Goal: Task Accomplishment & Management: Manage account settings

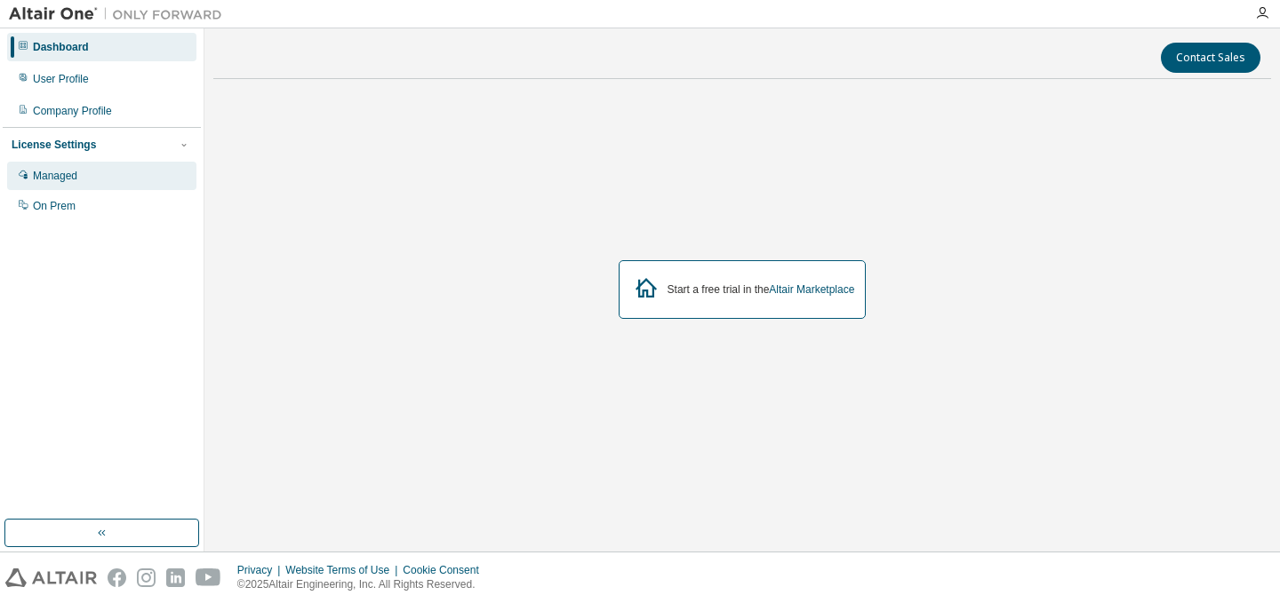
click at [73, 184] on div "Managed" at bounding box center [101, 176] width 189 height 28
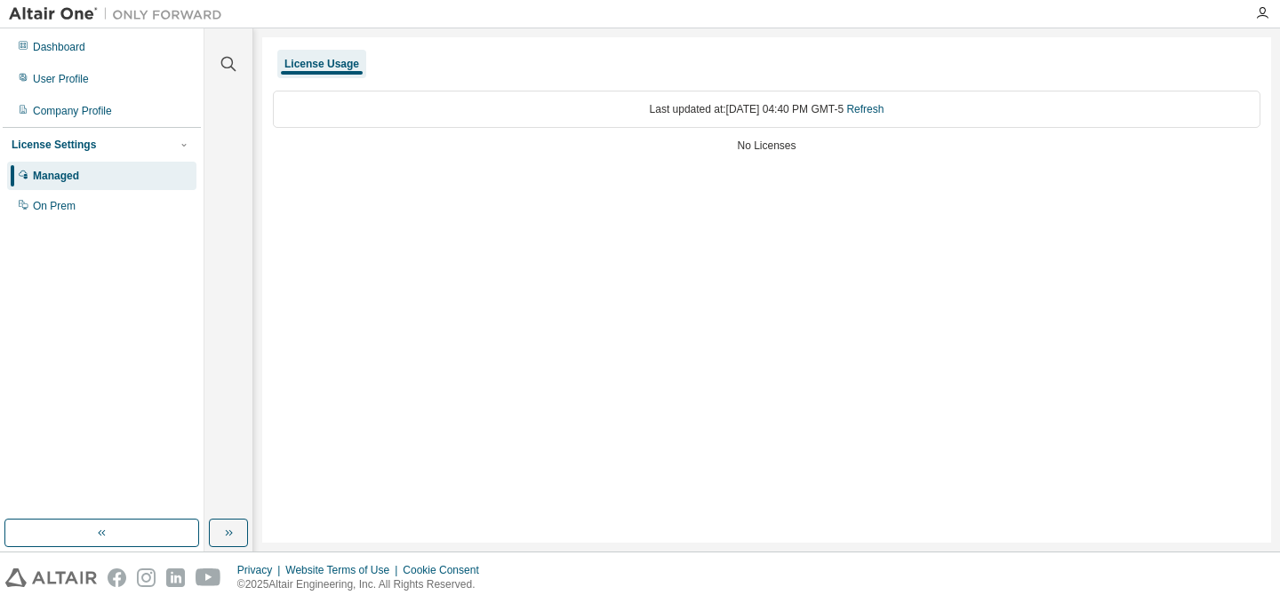
click at [319, 54] on div "License Usage" at bounding box center [321, 64] width 89 height 28
click at [50, 210] on div "On Prem" at bounding box center [54, 206] width 43 height 14
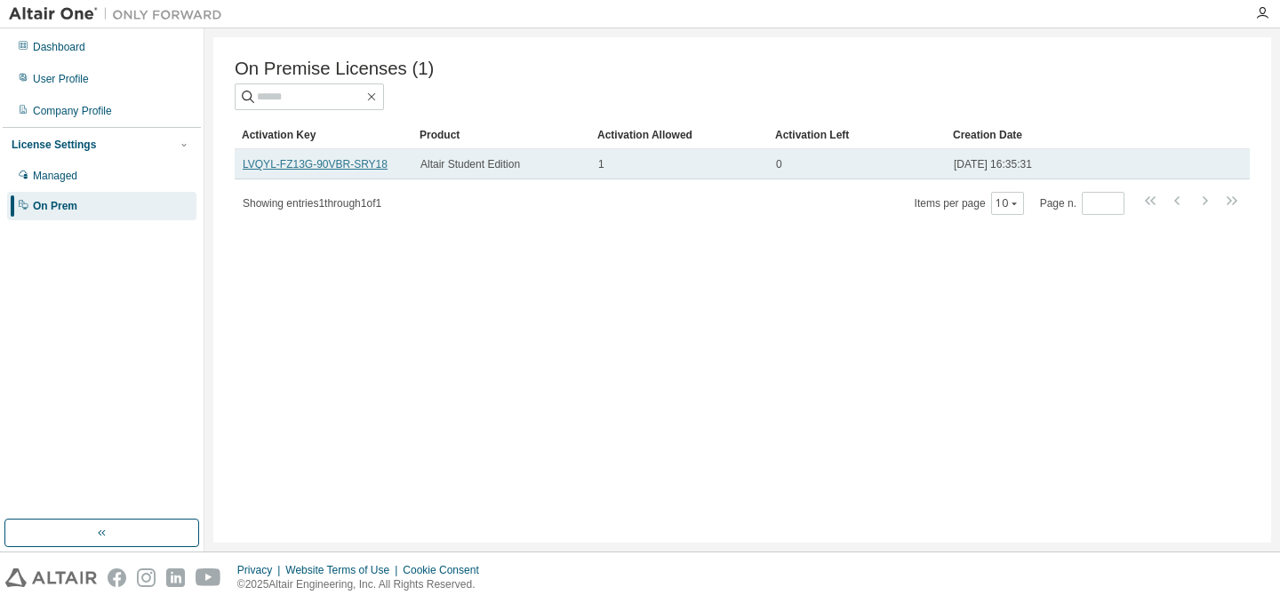
click at [359, 164] on link "LVQYL-FZ13G-90VBR-SRY18" at bounding box center [315, 164] width 145 height 12
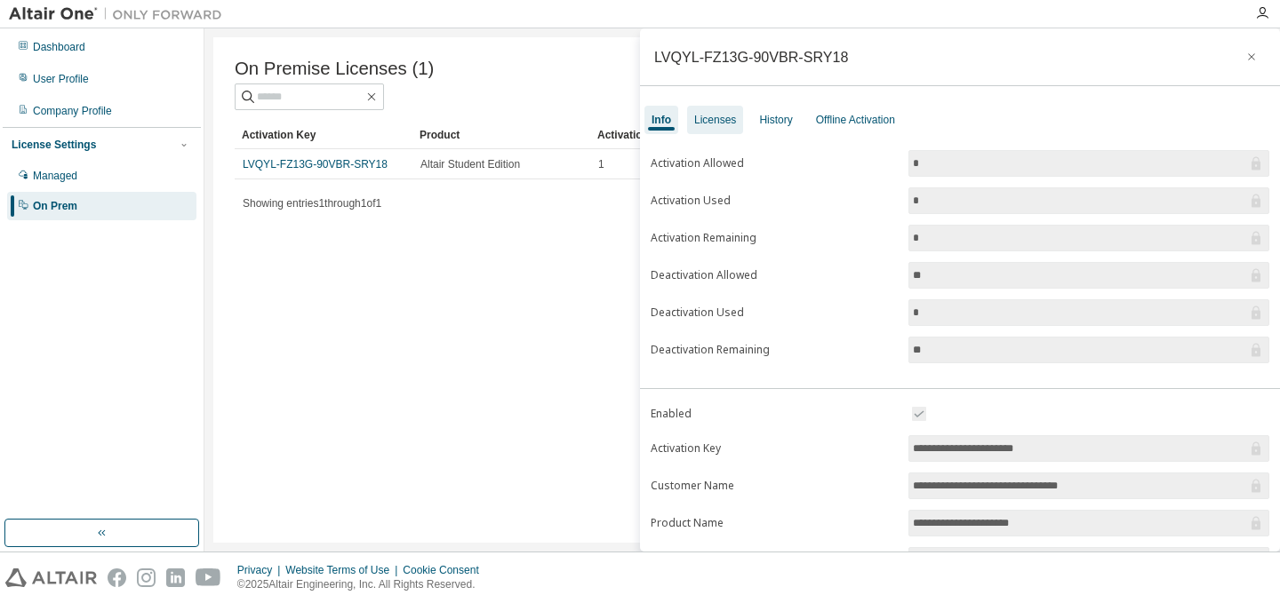
click at [695, 112] on div "Licenses" at bounding box center [715, 120] width 56 height 28
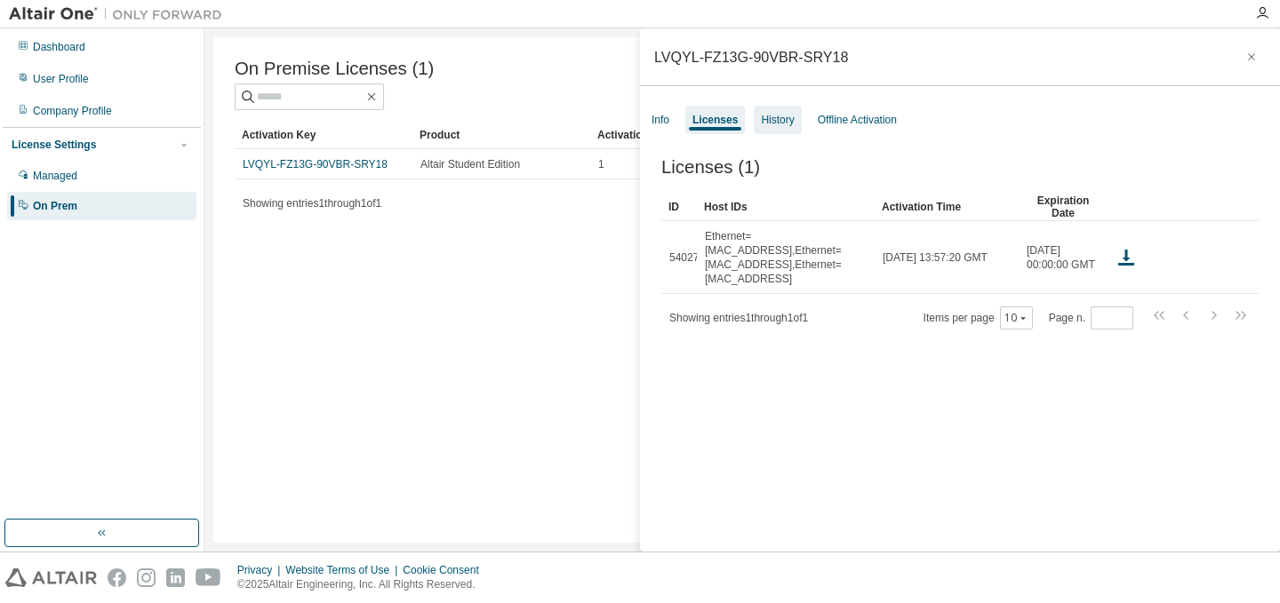
click at [756, 127] on div "History" at bounding box center [777, 120] width 47 height 28
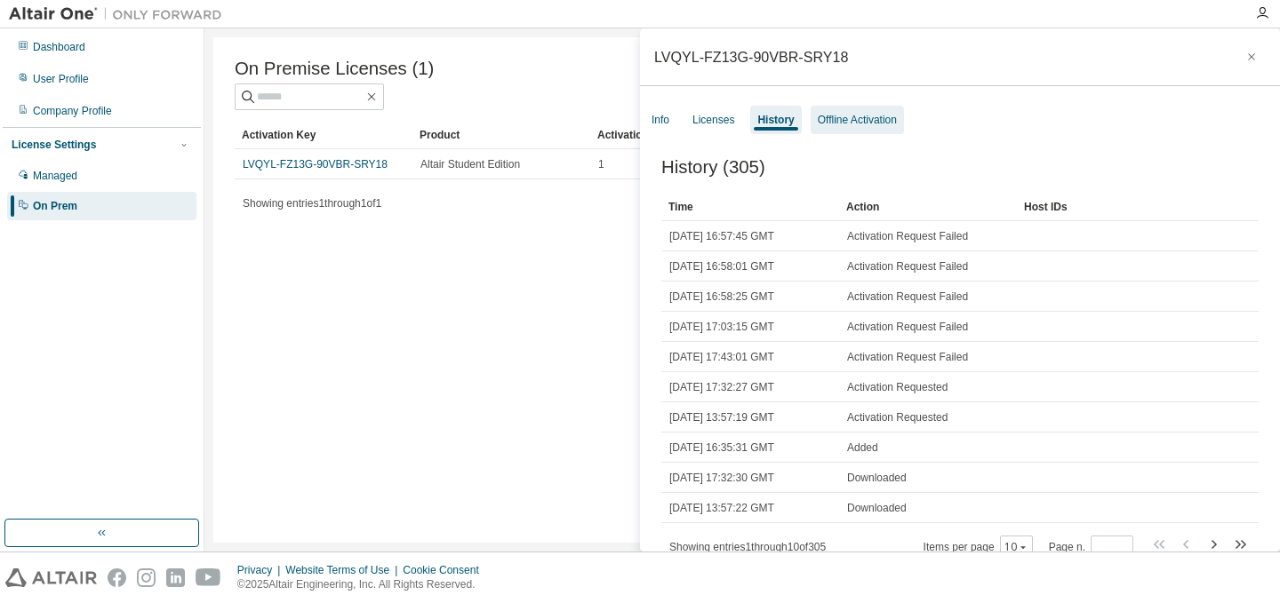
click at [822, 115] on div "Offline Activation" at bounding box center [857, 120] width 79 height 14
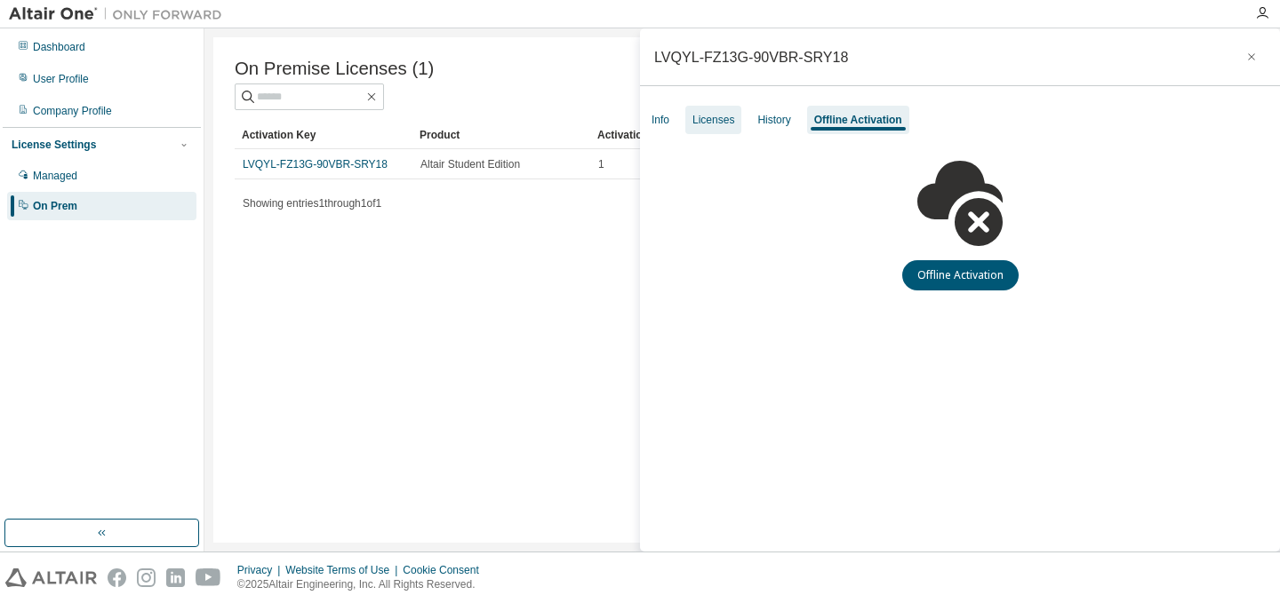
click at [725, 125] on div "Licenses" at bounding box center [713, 120] width 42 height 14
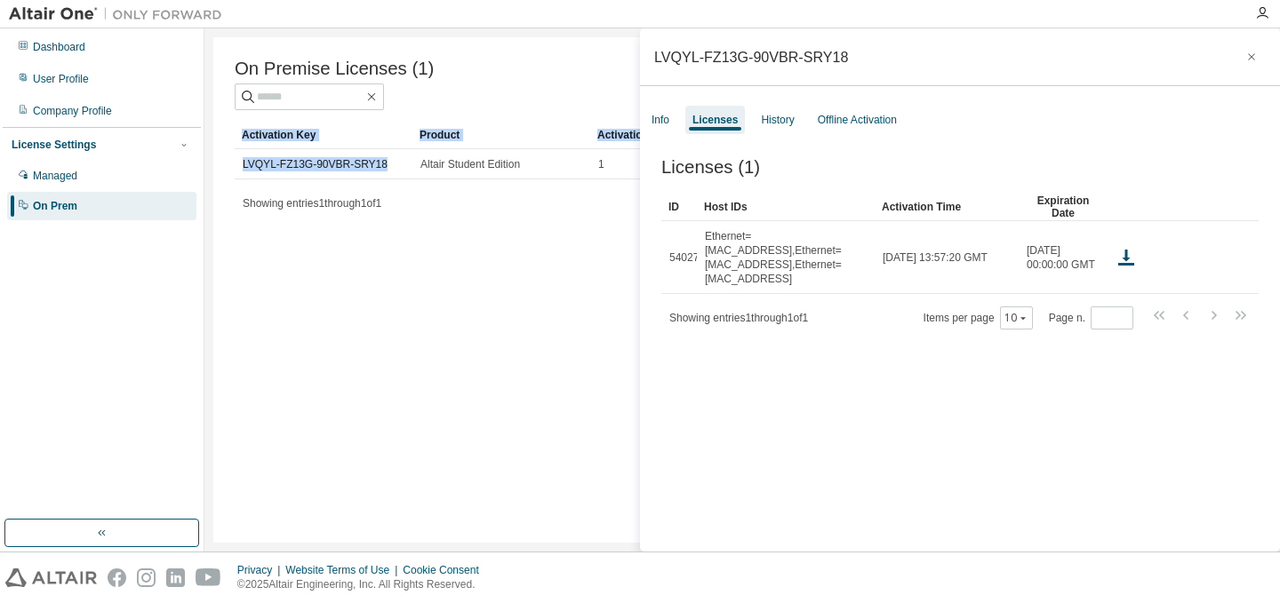
drag, startPoint x: 378, startPoint y: 166, endPoint x: 230, endPoint y: 158, distance: 147.8
click at [230, 158] on div "On Premise Licenses (1) Clear Load Save Save As Field Operator Value Select fil…" at bounding box center [742, 290] width 1058 height 506
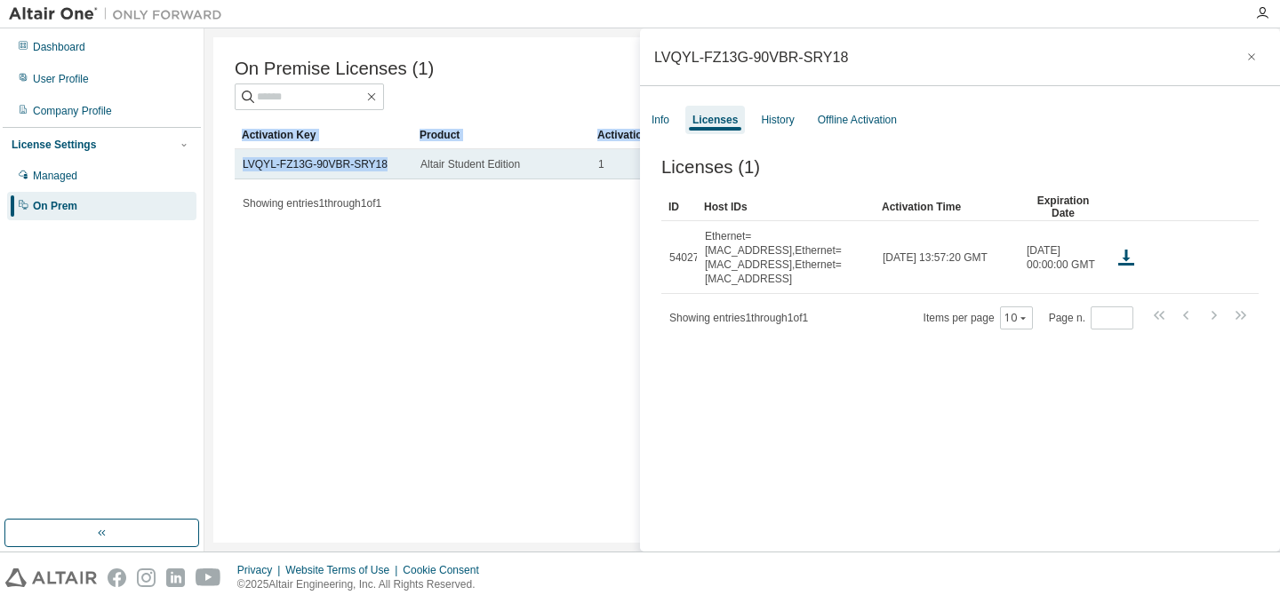
click at [240, 170] on td "LVQYL-FZ13G-90VBR-SRY18" at bounding box center [324, 164] width 178 height 30
click at [247, 164] on link "LVQYL-FZ13G-90VBR-SRY18" at bounding box center [315, 164] width 145 height 12
drag, startPoint x: 348, startPoint y: 168, endPoint x: 372, endPoint y: 155, distance: 27.5
click at [367, 155] on td "LVQYL-FZ13G-90VBR-SRY18" at bounding box center [324, 164] width 178 height 30
drag, startPoint x: 380, startPoint y: 160, endPoint x: 238, endPoint y: 179, distance: 142.5
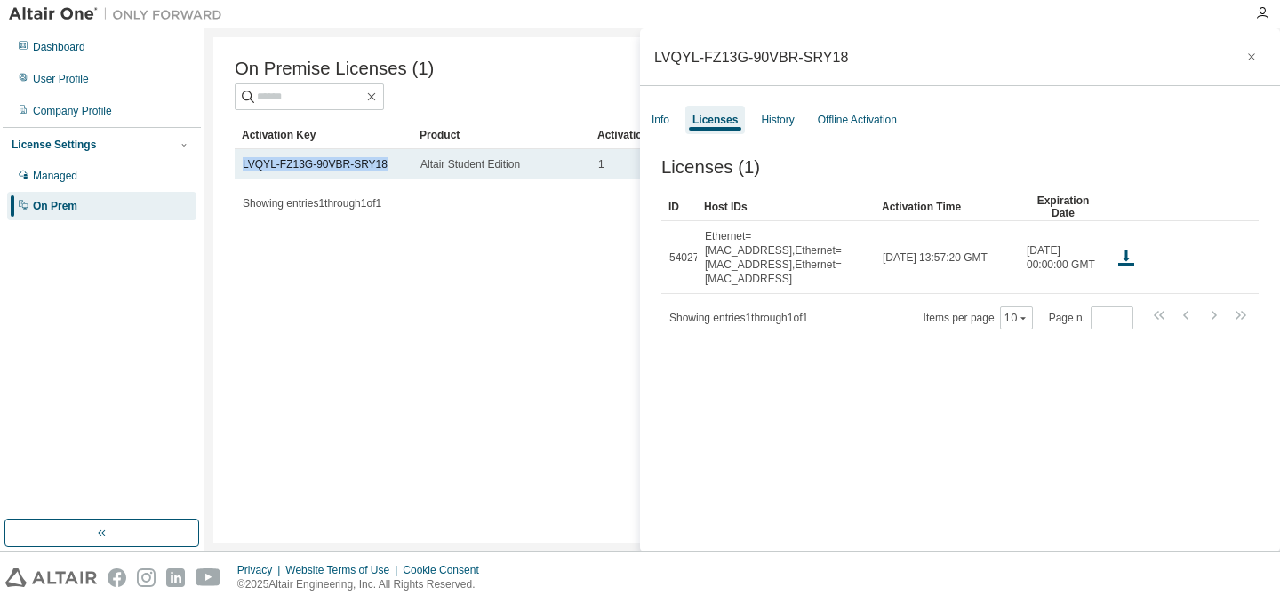
click at [238, 179] on td "LVQYL-FZ13G-90VBR-SRY18" at bounding box center [324, 164] width 178 height 30
copy link "LVQYL-FZ13G-90VBR-SRY18"
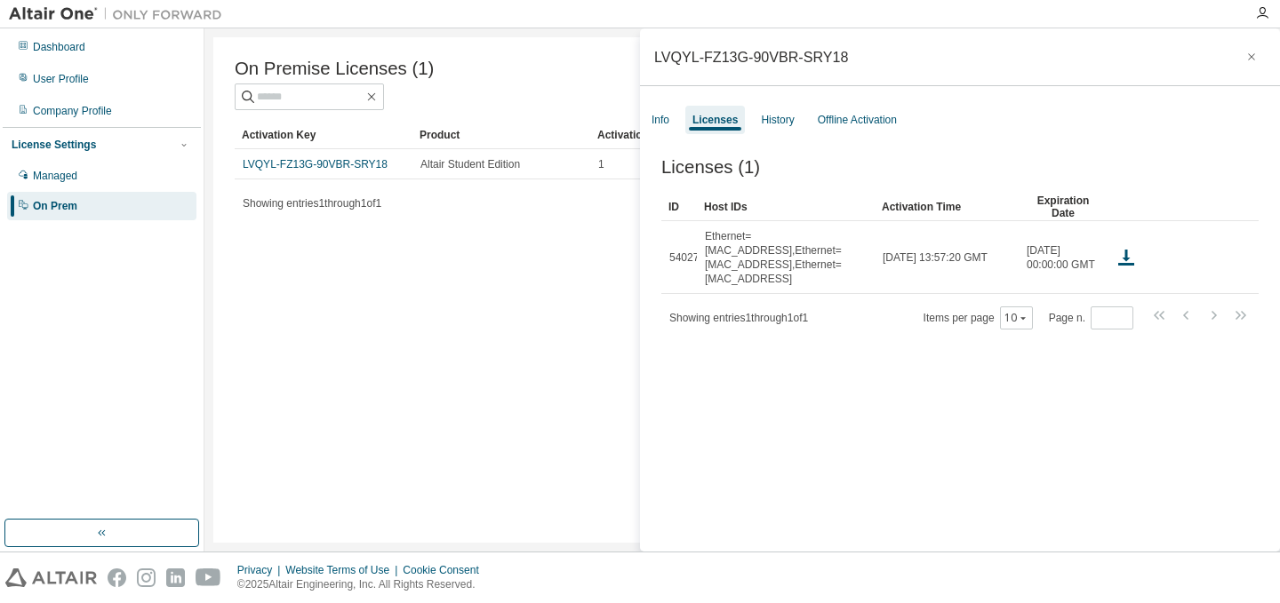
click at [277, 265] on div "On Premise Licenses (1) Clear Load Save Save As Field Operator Value Select fil…" at bounding box center [742, 290] width 1058 height 506
click at [1245, 59] on icon "button" at bounding box center [1251, 57] width 12 height 14
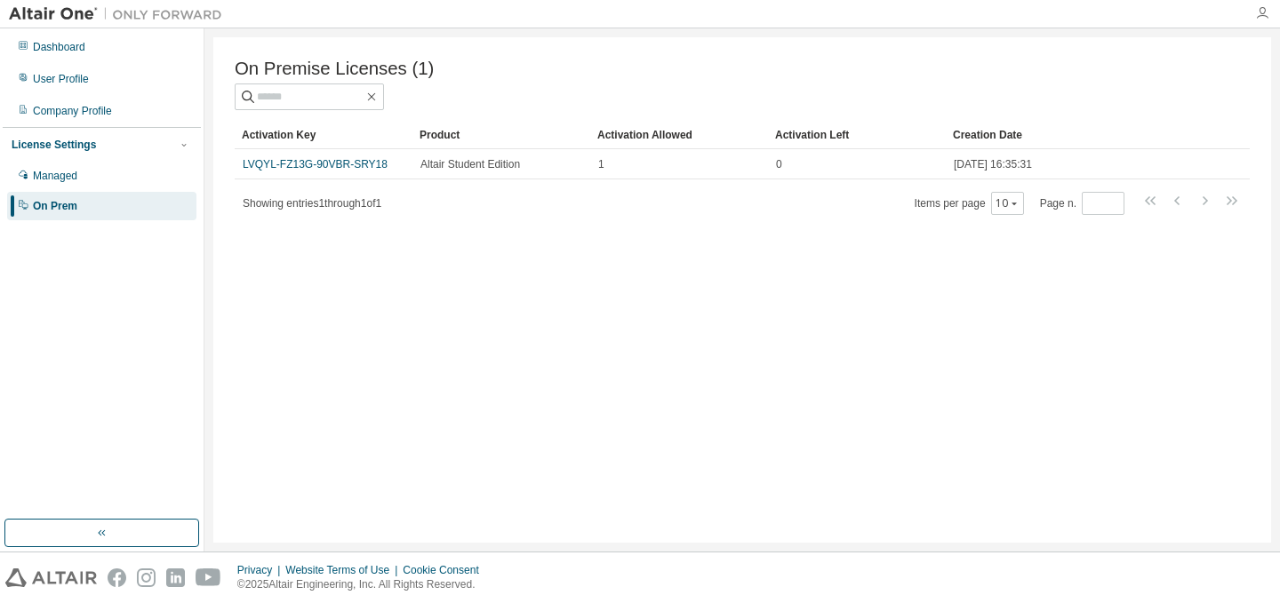
click at [1261, 17] on icon "button" at bounding box center [1262, 13] width 14 height 14
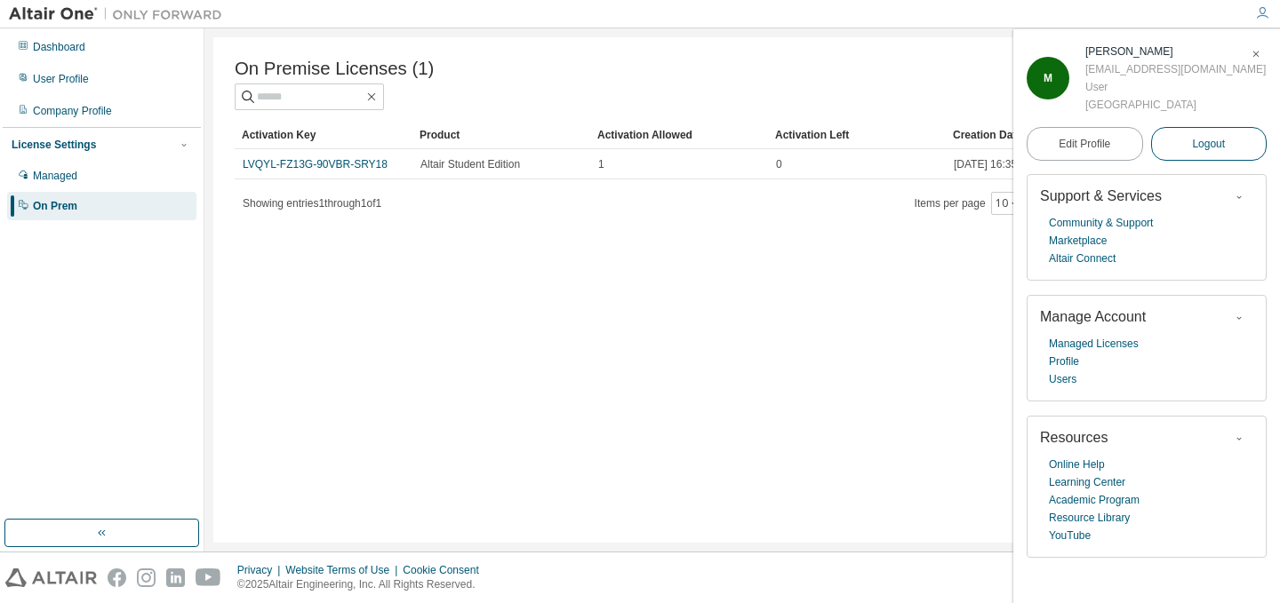
click at [1221, 161] on button "Logout" at bounding box center [1209, 144] width 116 height 34
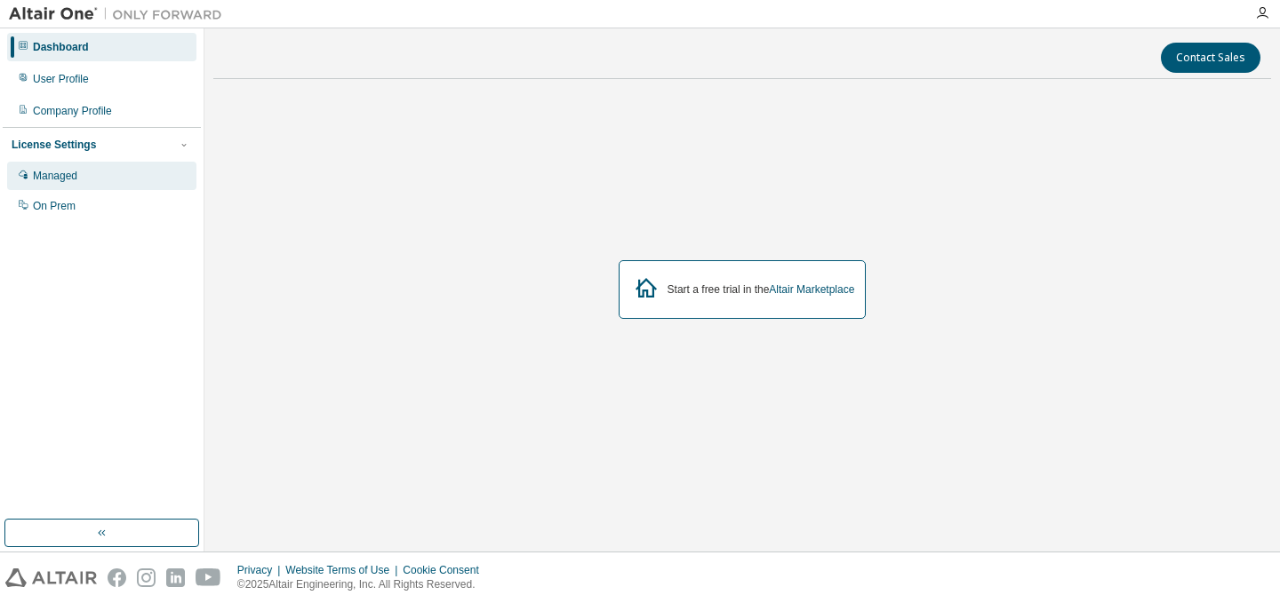
click at [57, 179] on div "Managed" at bounding box center [55, 176] width 44 height 14
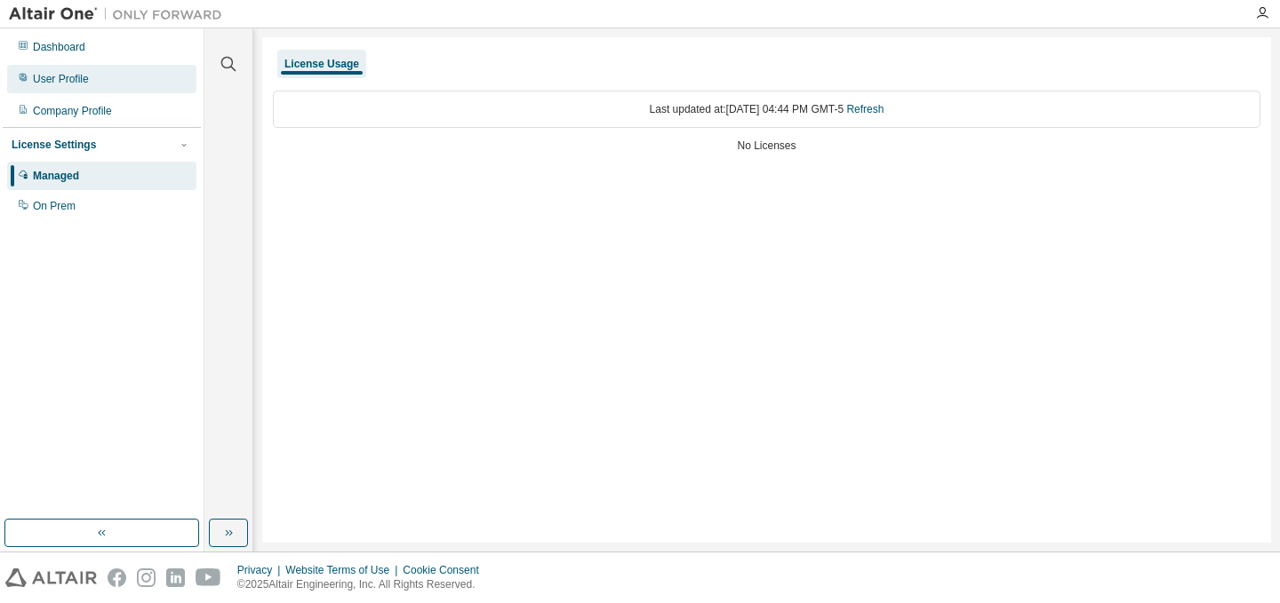
click at [72, 77] on div "User Profile" at bounding box center [61, 79] width 56 height 14
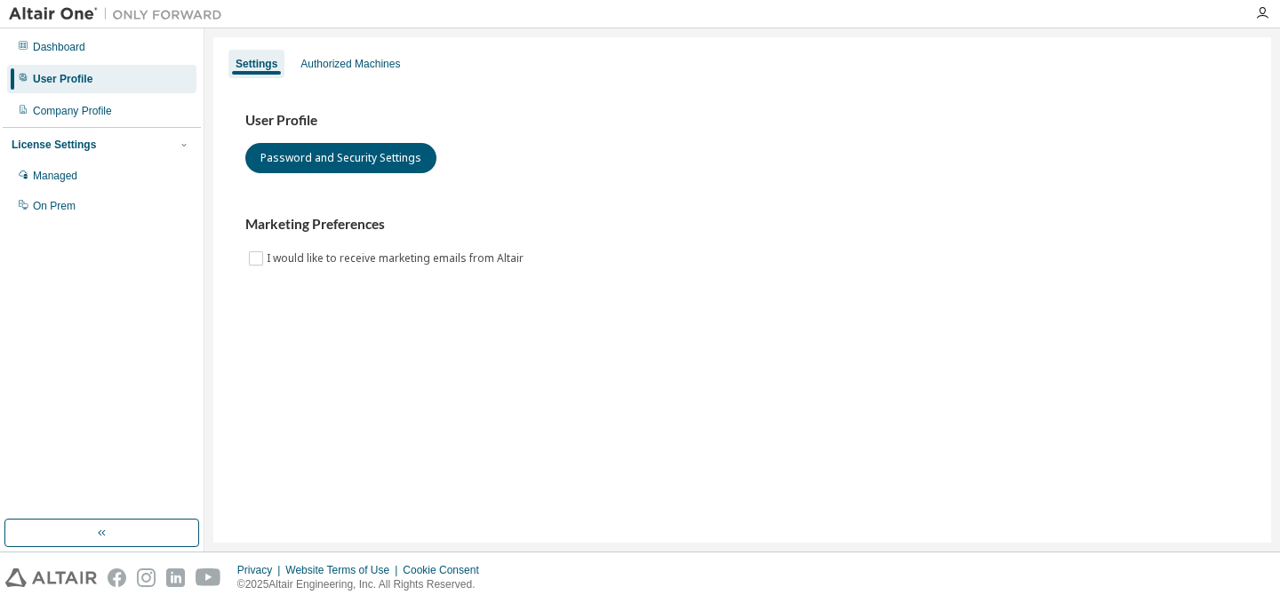
click at [66, 144] on div "License Settings" at bounding box center [54, 145] width 84 height 14
click at [71, 175] on div "Managed" at bounding box center [55, 176] width 44 height 14
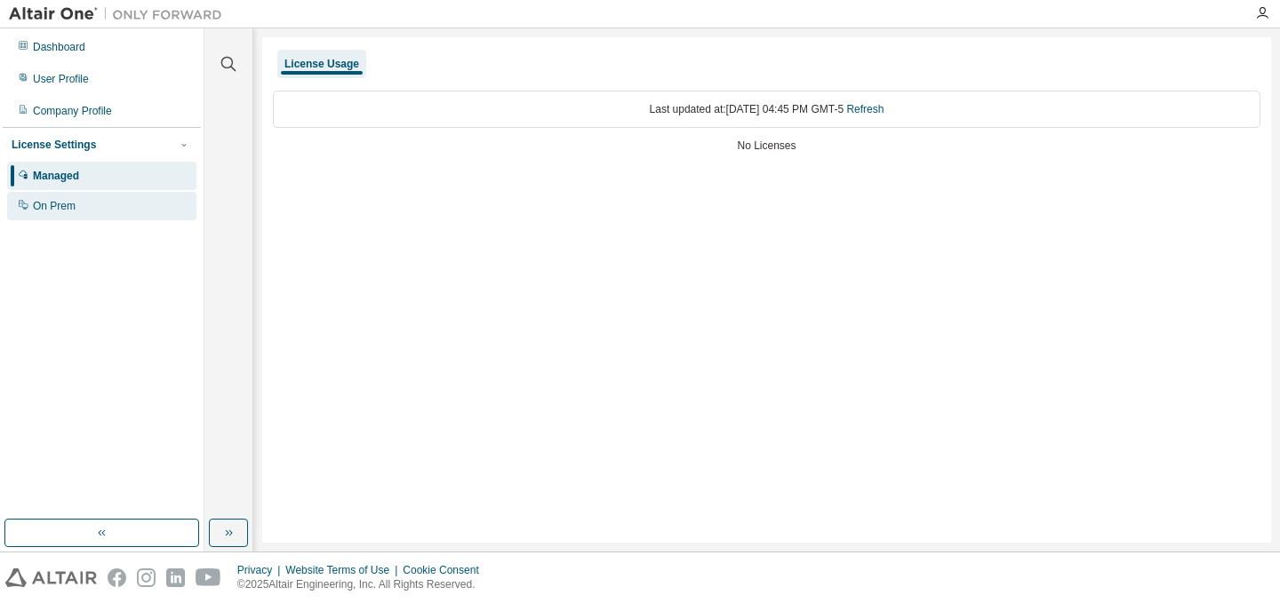
click at [57, 210] on div "On Prem" at bounding box center [54, 206] width 43 height 14
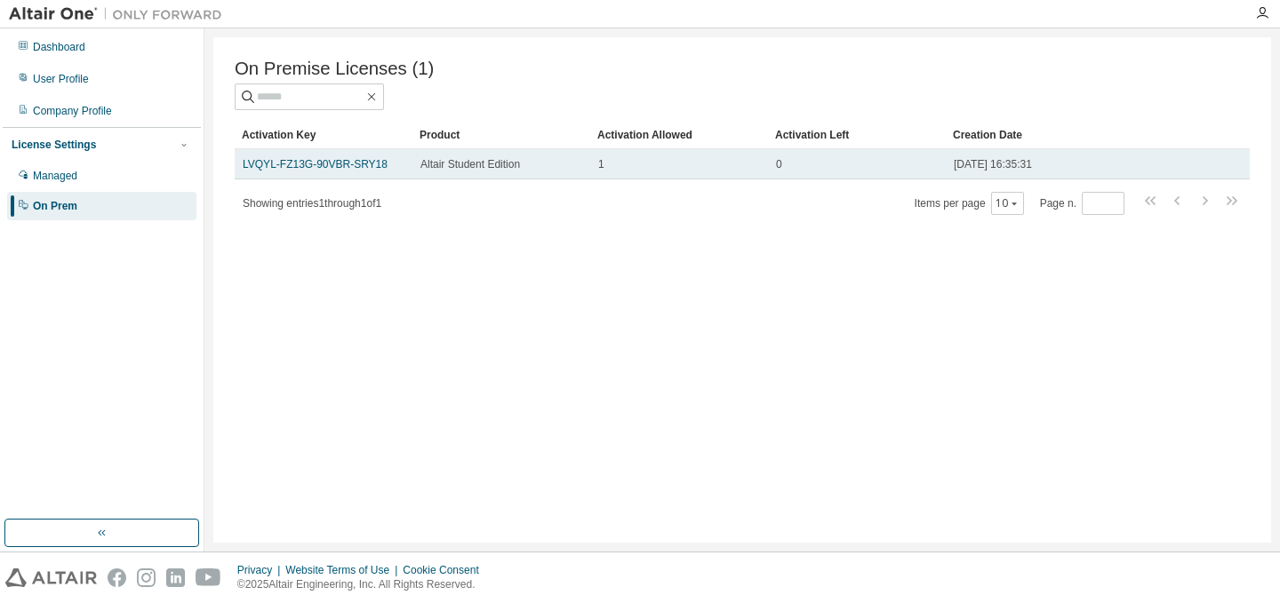
click at [451, 167] on span "Altair Student Edition" at bounding box center [470, 164] width 100 height 14
click at [304, 169] on link "LVQYL-FZ13G-90VBR-SRY18" at bounding box center [315, 164] width 145 height 12
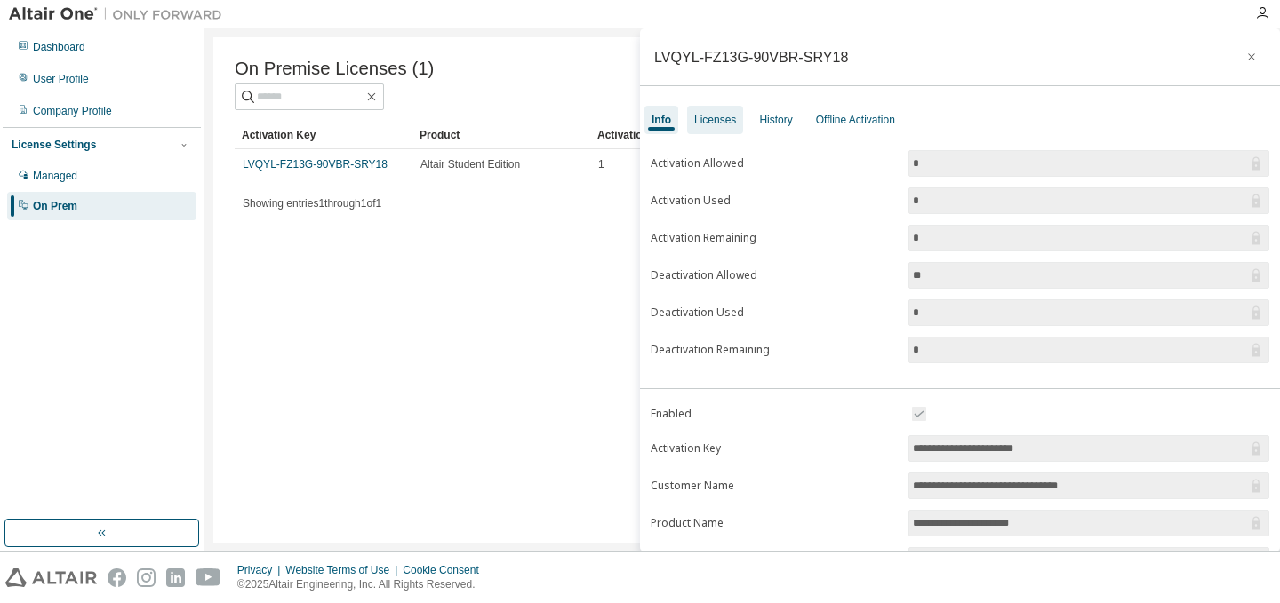
click at [711, 120] on div "Licenses" at bounding box center [715, 120] width 42 height 14
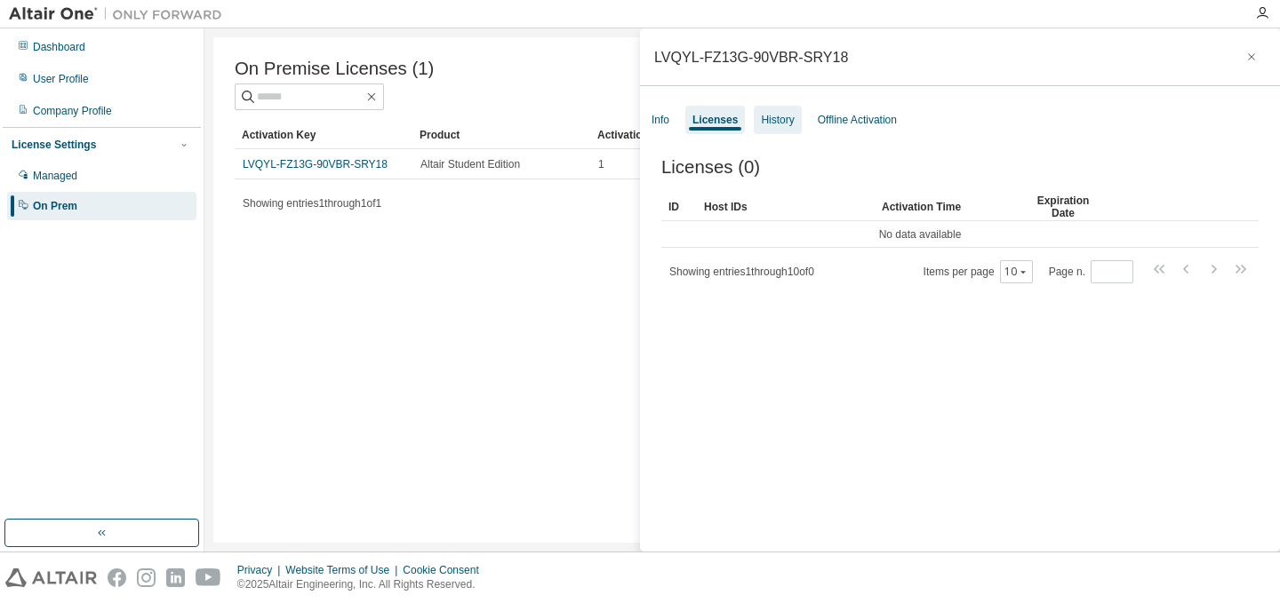
click at [786, 129] on div "History" at bounding box center [777, 120] width 47 height 28
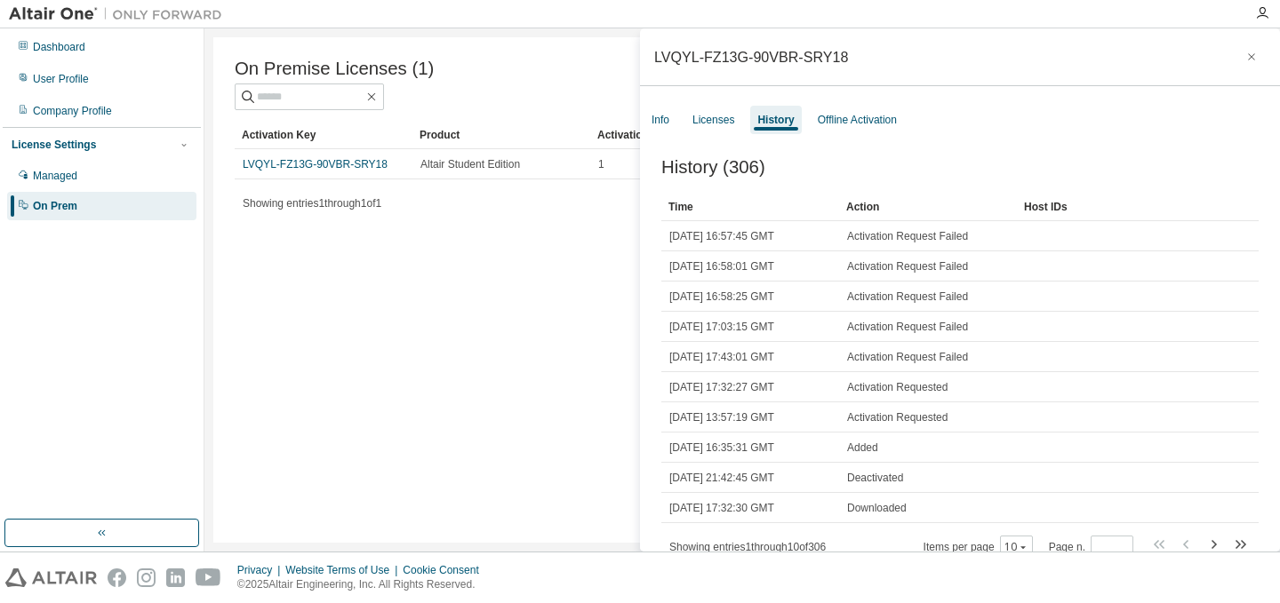
click at [682, 209] on div "Time" at bounding box center [750, 207] width 164 height 28
click at [497, 414] on div "On Premise Licenses (1) Clear Load Save Save As Field Operator Value Select fil…" at bounding box center [742, 290] width 1058 height 506
click at [1249, 52] on button "button" at bounding box center [1251, 57] width 28 height 28
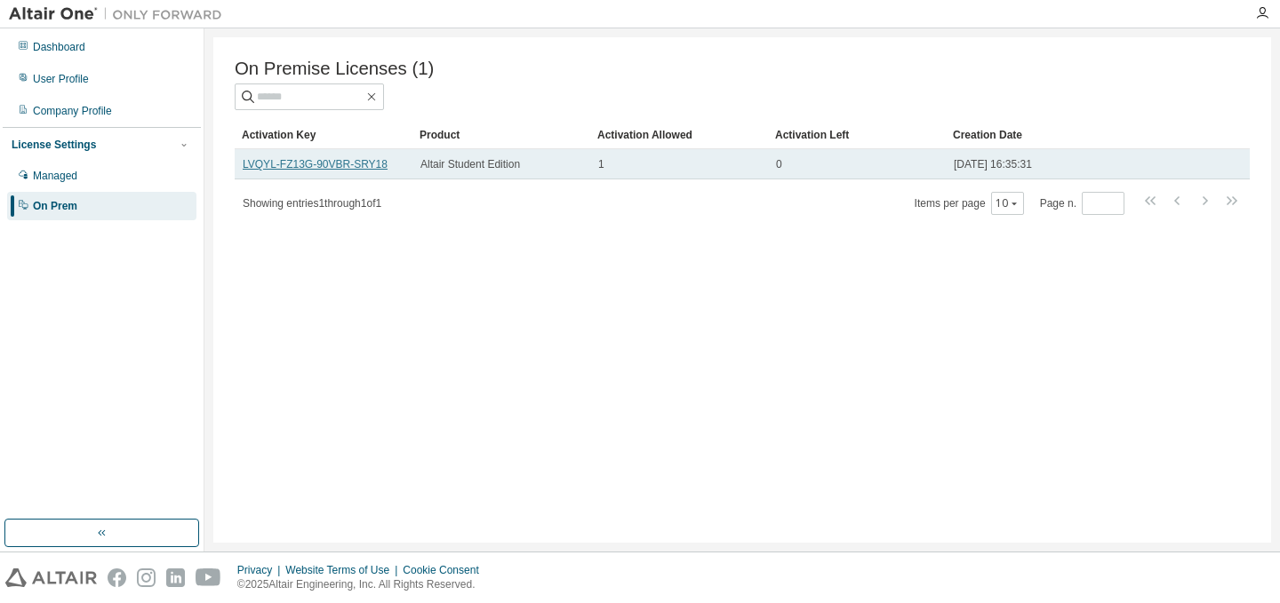
click at [329, 168] on link "LVQYL-FZ13G-90VBR-SRY18" at bounding box center [315, 164] width 145 height 12
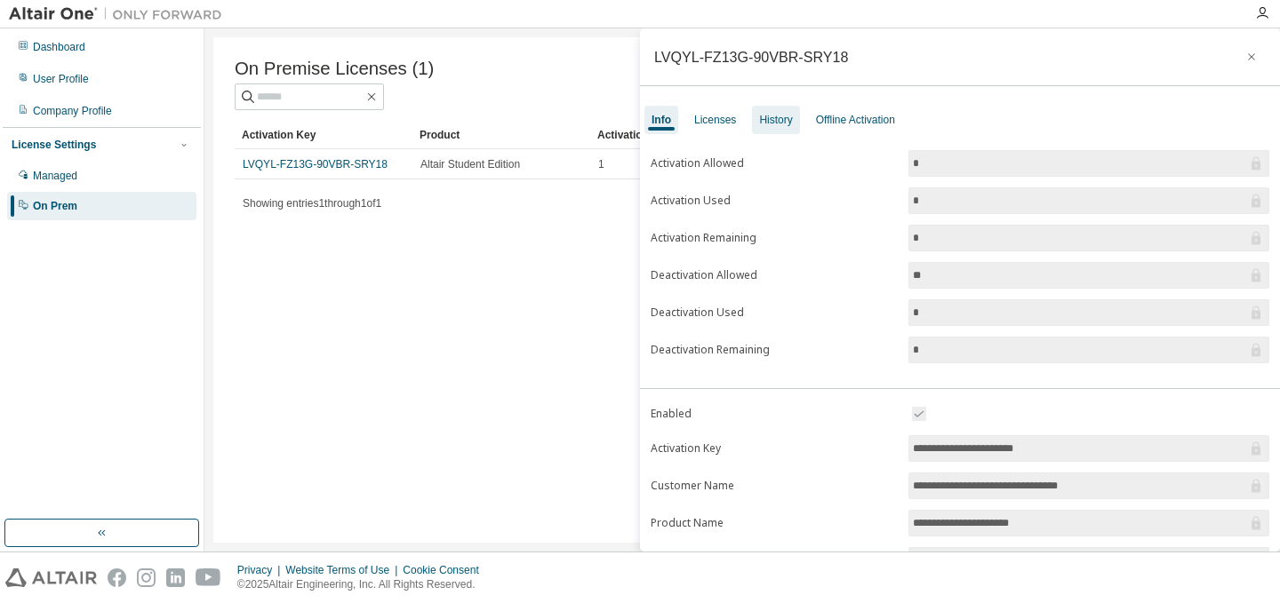
click at [766, 120] on div "History" at bounding box center [775, 120] width 33 height 14
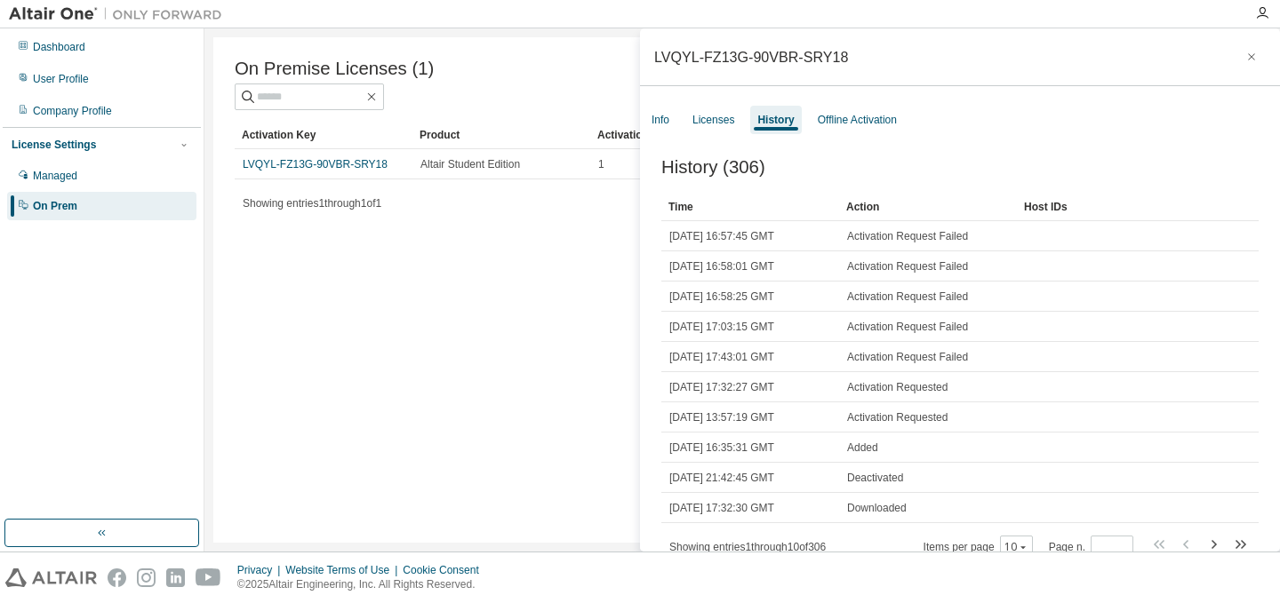
click at [686, 212] on div "Time" at bounding box center [750, 207] width 164 height 28
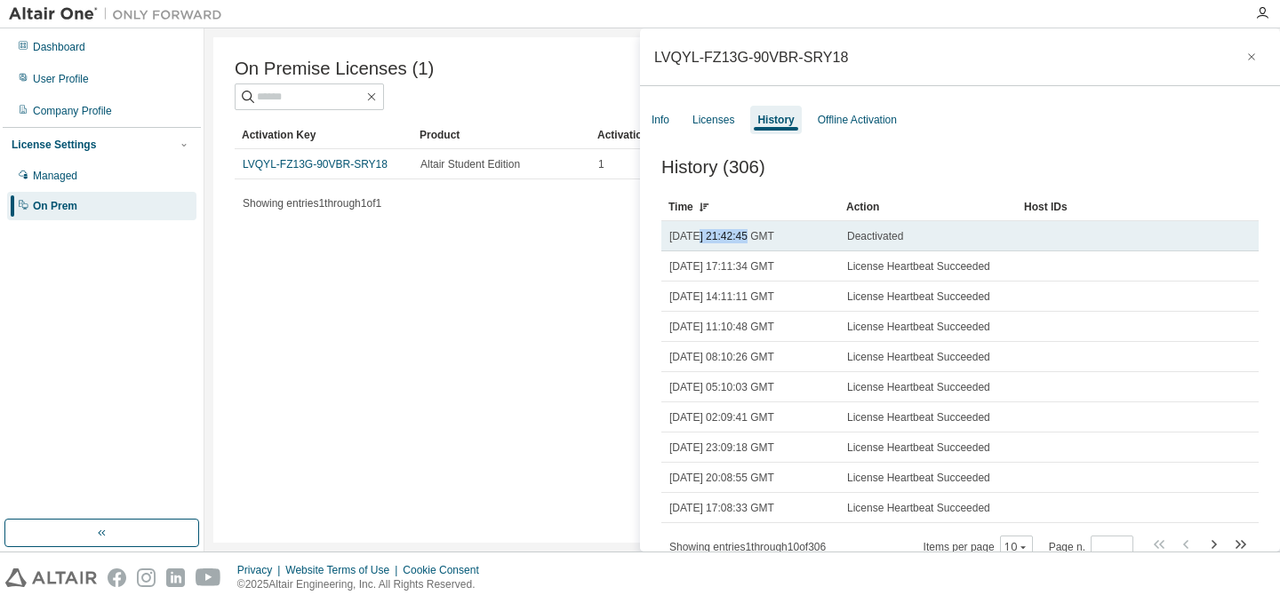
drag, startPoint x: 696, startPoint y: 241, endPoint x: 749, endPoint y: 236, distance: 53.6
click at [749, 236] on span "Wed, 03 Sep 2025 21:42:45 GMT" at bounding box center [721, 236] width 105 height 14
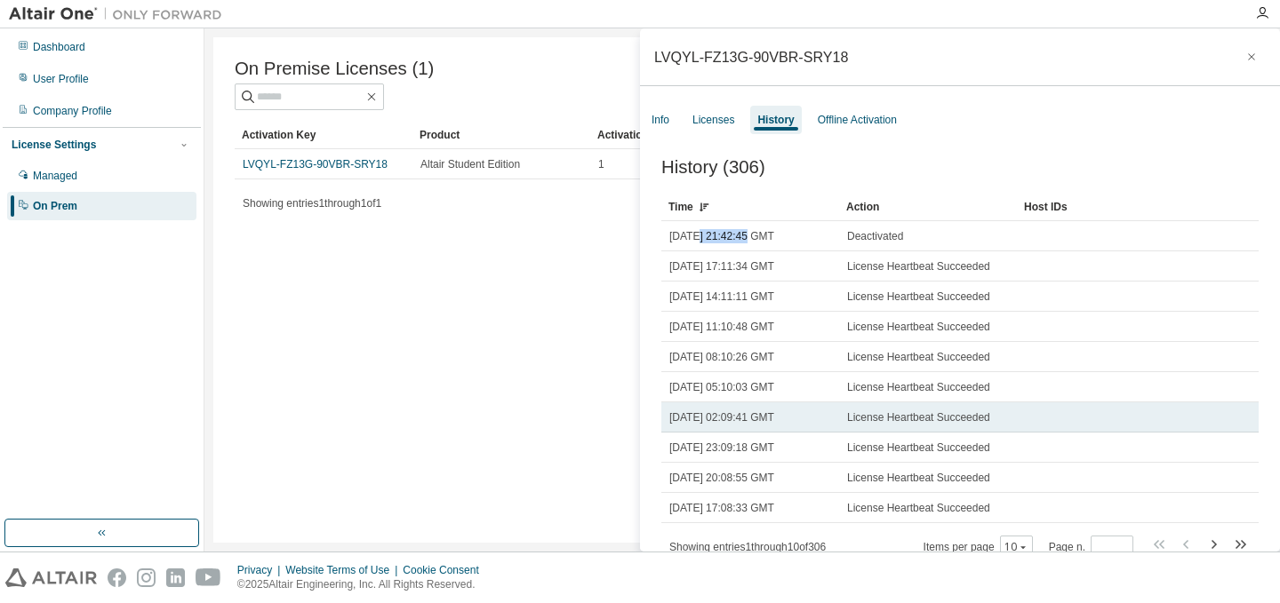
scroll to position [30, 0]
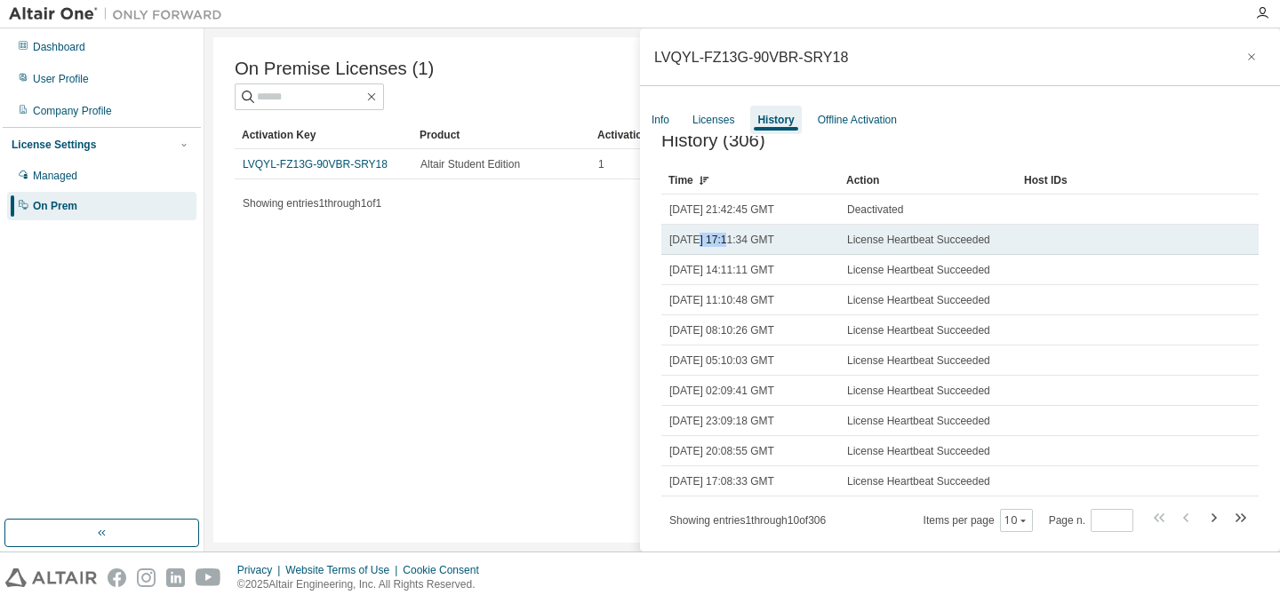
drag, startPoint x: 699, startPoint y: 242, endPoint x: 730, endPoint y: 238, distance: 31.3
click at [730, 238] on span "Mon, 25 Aug 2025 17:11:34 GMT" at bounding box center [721, 240] width 105 height 14
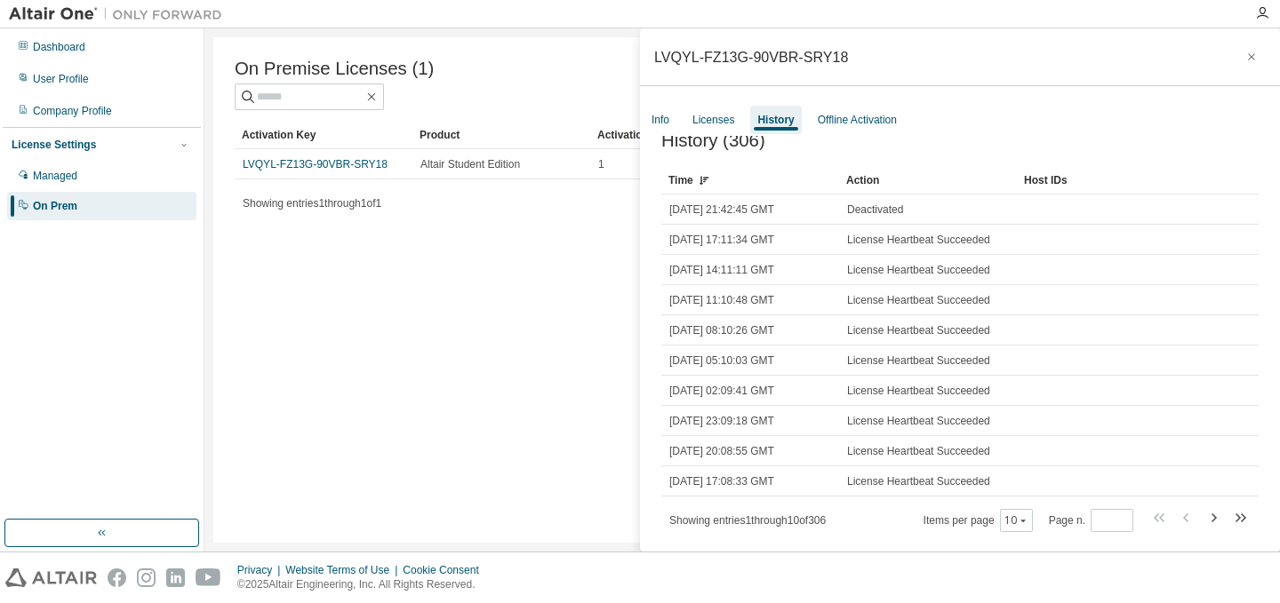
click at [598, 316] on div "On Premise Licenses (1) Clear Load Save Save As Field Operator Value Select fil…" at bounding box center [742, 290] width 1058 height 506
click at [68, 80] on div "User Profile" at bounding box center [61, 79] width 56 height 14
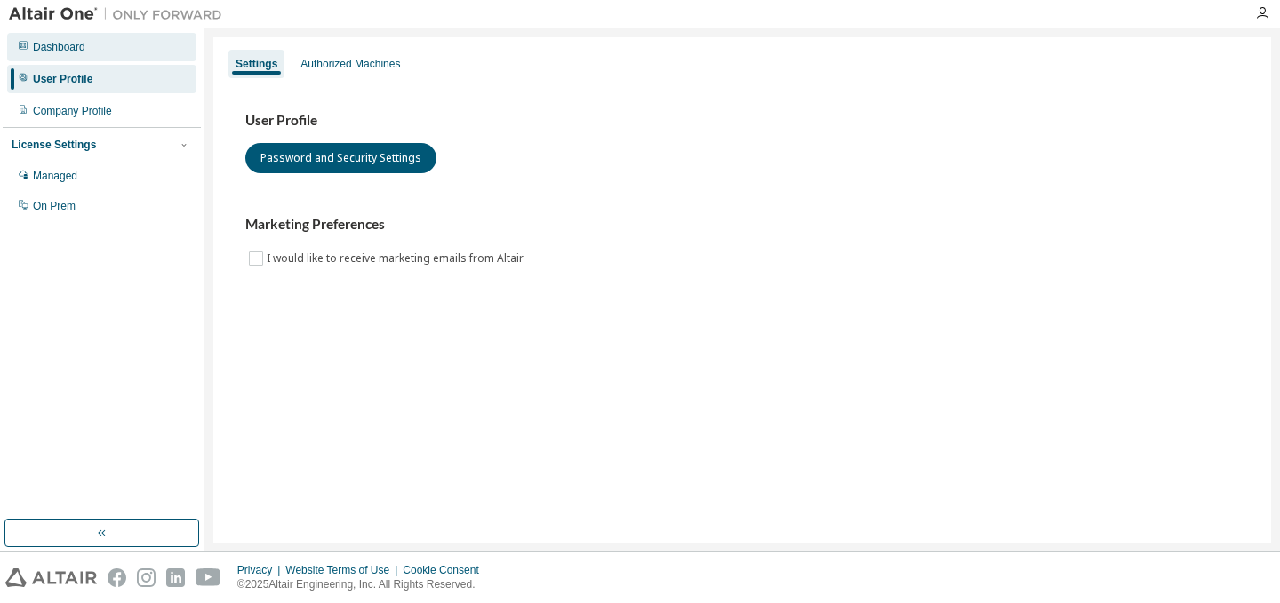
click at [68, 44] on div "Dashboard" at bounding box center [59, 47] width 52 height 14
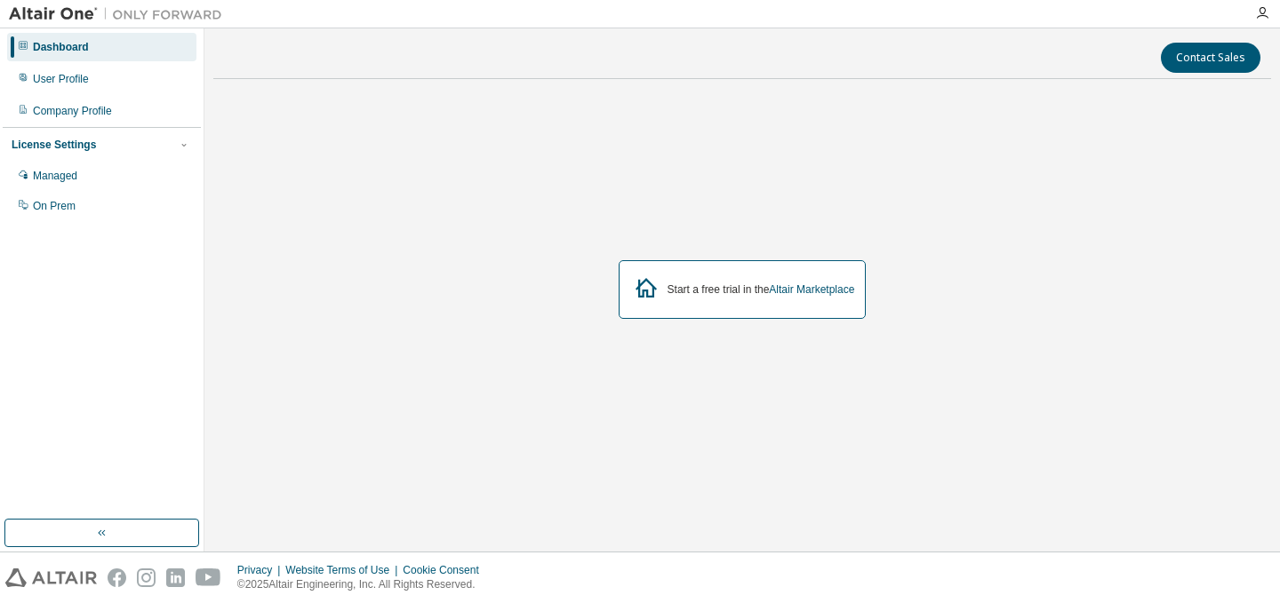
click at [1270, 12] on div at bounding box center [1262, 13] width 36 height 14
click at [1263, 12] on icon "button" at bounding box center [1262, 13] width 14 height 14
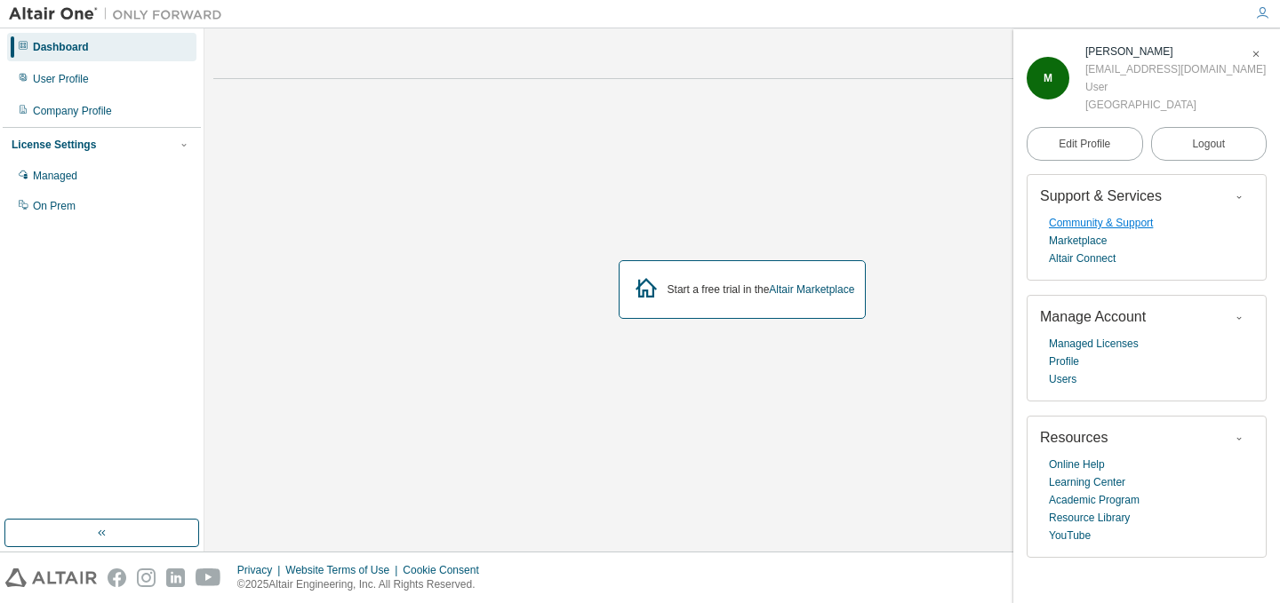
click at [1112, 232] on link "Community & Support" at bounding box center [1101, 223] width 104 height 18
click at [1184, 161] on button "Logout" at bounding box center [1209, 144] width 116 height 34
